Goal: Task Accomplishment & Management: Manage account settings

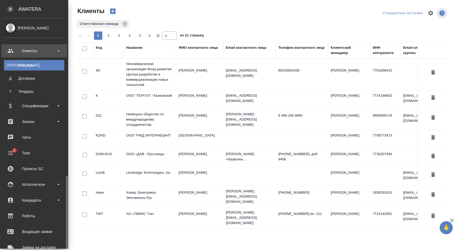
select select "RU"
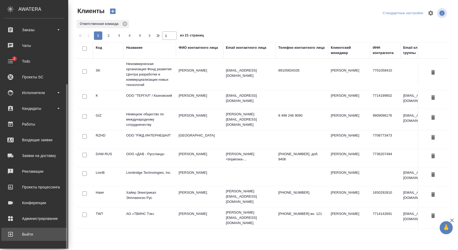
click at [33, 233] on div "Выйти" at bounding box center [34, 234] width 60 height 8
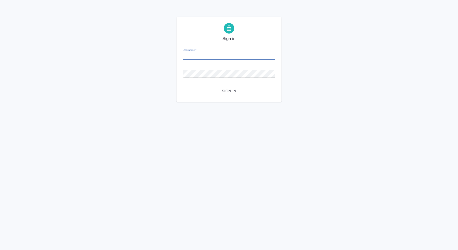
click at [154, 102] on html "Sign in Username   * Password   * urlPath   * / Sign in" at bounding box center [229, 51] width 458 height 102
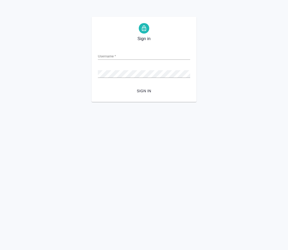
click at [14, 86] on div "Sign in Username   * Password   * urlPath   * / Sign in" at bounding box center [144, 59] width 288 height 85
